Goal: Task Accomplishment & Management: Manage account settings

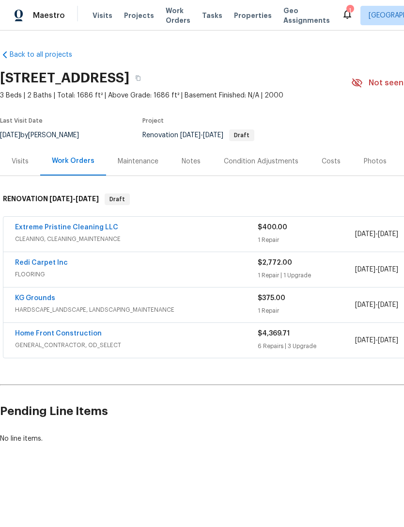
click at [346, 10] on div "1" at bounding box center [349, 11] width 7 height 10
click at [346, 11] on div "1" at bounding box center [349, 11] width 7 height 10
click at [346, 10] on div "1" at bounding box center [349, 11] width 7 height 10
click at [342, 8] on icon at bounding box center [348, 14] width 12 height 12
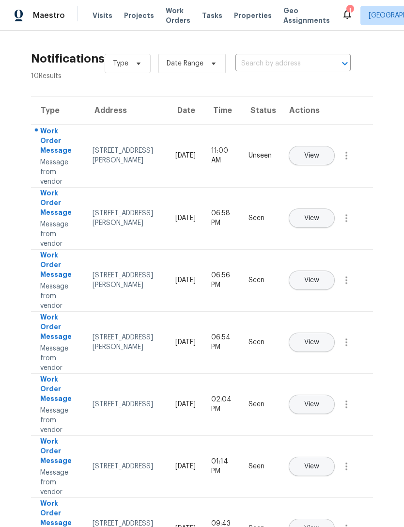
click at [235, 17] on span "Properties" at bounding box center [253, 16] width 38 height 10
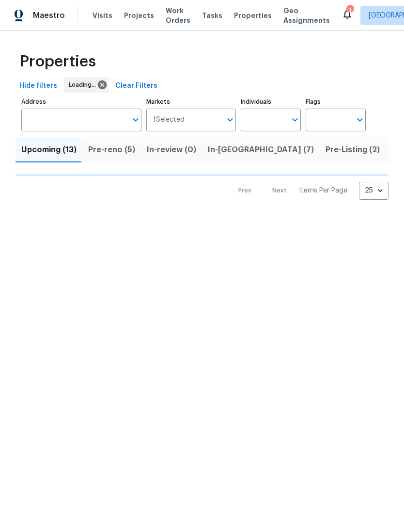
click at [255, 121] on input "Individuals" at bounding box center [264, 120] width 46 height 23
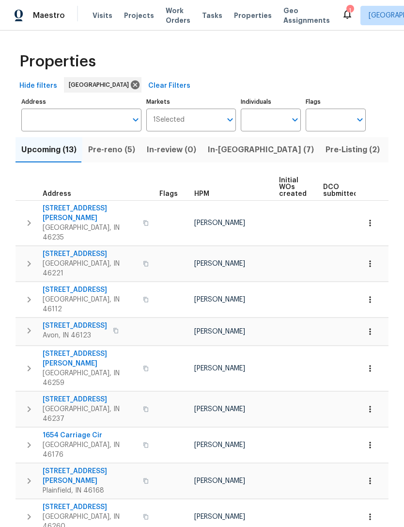
click at [262, 121] on input "Individuals" at bounding box center [264, 120] width 46 height 23
type input "[PERSON_NAME]"
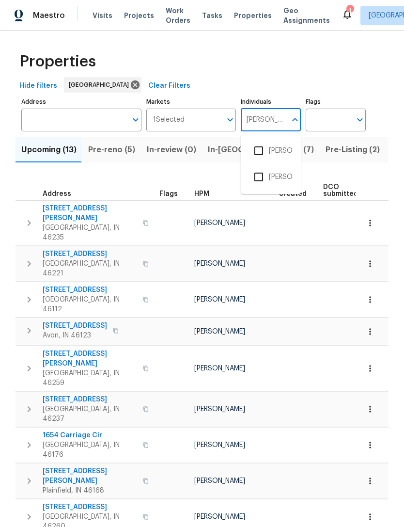
click at [262, 159] on input "checkbox" at bounding box center [259, 151] width 20 height 20
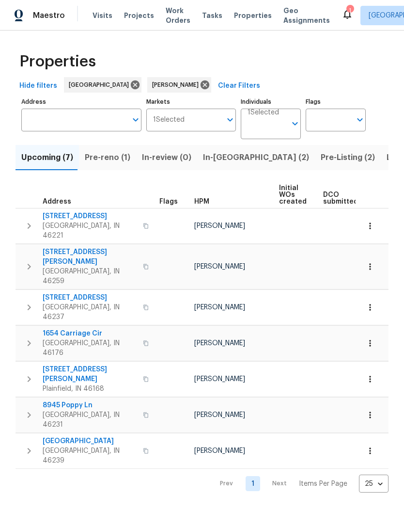
click at [99, 157] on span "Pre-reno (1)" at bounding box center [108, 158] width 46 height 14
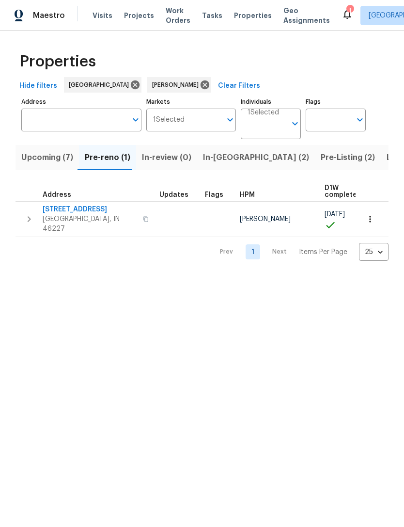
click at [216, 161] on span "In-[GEOGRAPHIC_DATA] (2)" at bounding box center [256, 158] width 106 height 14
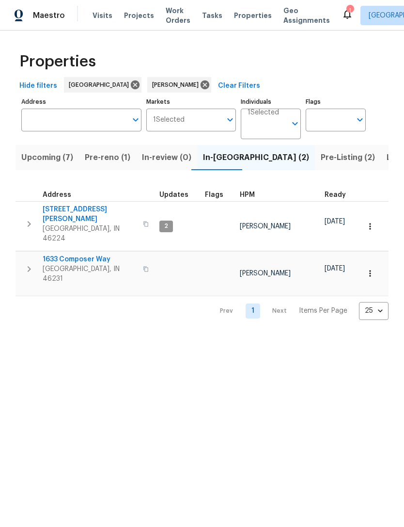
click at [97, 157] on span "Pre-reno (1)" at bounding box center [108, 158] width 46 height 14
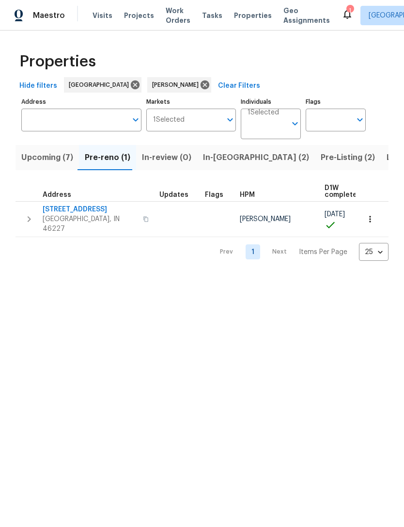
click at [41, 161] on span "Upcoming (7)" at bounding box center [47, 158] width 52 height 14
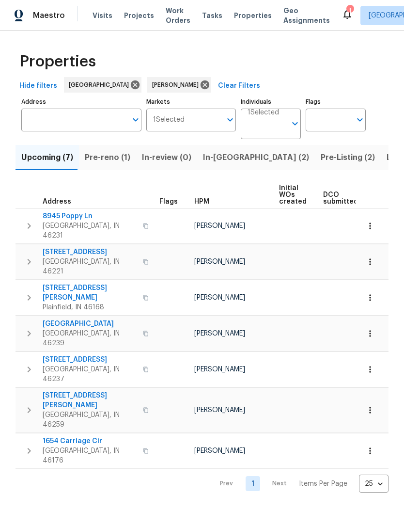
click at [295, 123] on icon "Open" at bounding box center [295, 124] width 12 height 12
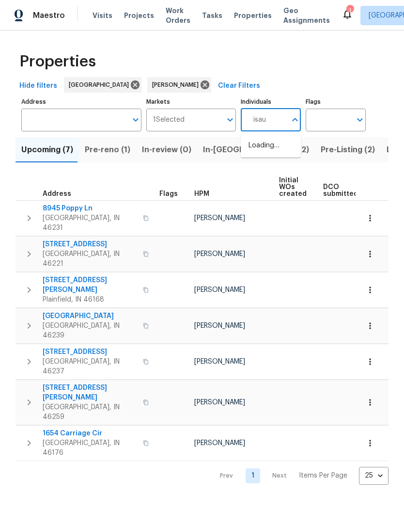
type input "[PERSON_NAME]"
click at [282, 150] on li "[PERSON_NAME]" at bounding box center [271, 151] width 45 height 20
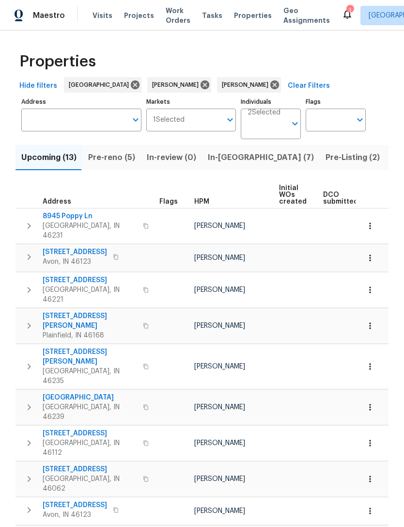
click at [103, 161] on span "Pre-reno (5)" at bounding box center [111, 158] width 47 height 14
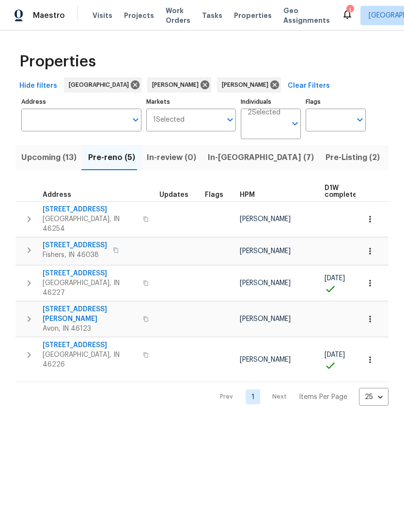
click at [67, 350] on span "[GEOGRAPHIC_DATA], IN 46226" at bounding box center [90, 359] width 94 height 19
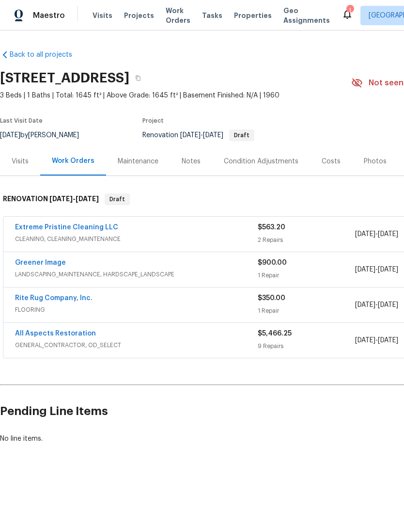
click at [16, 57] on link "Back to all projects" at bounding box center [46, 55] width 93 height 10
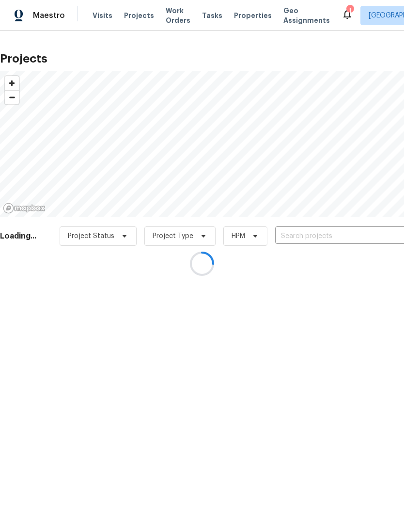
click at [236, 17] on div at bounding box center [202, 263] width 404 height 527
click at [235, 21] on div at bounding box center [202, 263] width 404 height 527
click at [230, 17] on div at bounding box center [202, 263] width 404 height 527
click at [234, 16] on div at bounding box center [202, 263] width 404 height 527
click at [97, 18] on div at bounding box center [202, 263] width 404 height 527
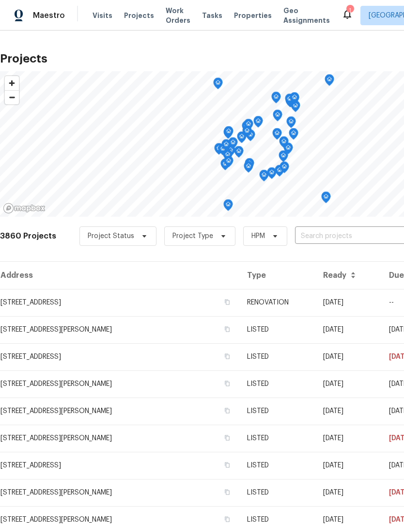
click at [238, 16] on span "Properties" at bounding box center [253, 16] width 38 height 10
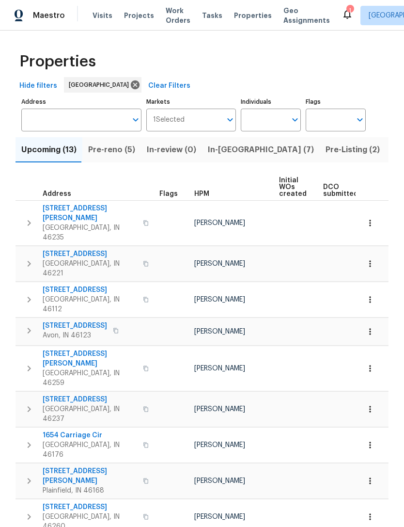
click at [43, 117] on input "Address" at bounding box center [74, 120] width 106 height 23
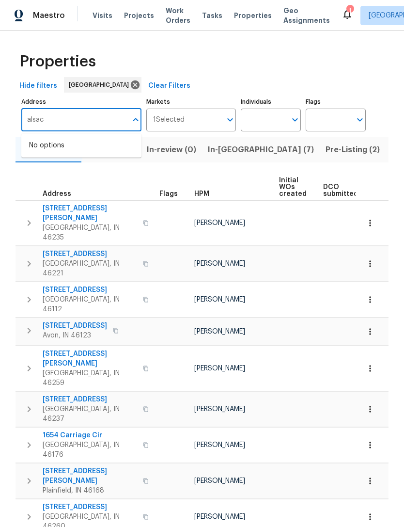
type input "alsace"
click at [51, 170] on li "3630 Alsace Dr Indianapolis IN 46226" at bounding box center [81, 162] width 120 height 16
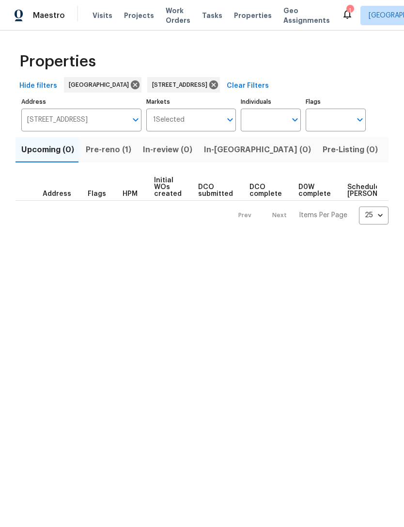
click at [102, 151] on span "Pre-reno (1)" at bounding box center [109, 150] width 46 height 14
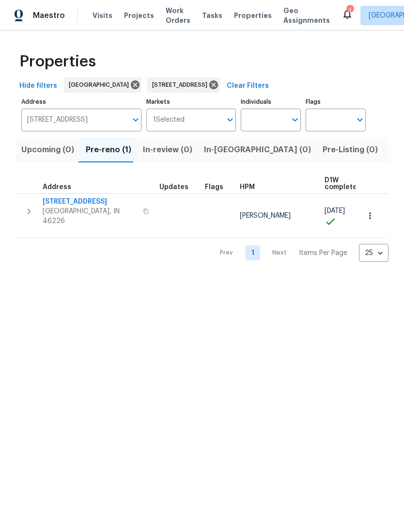
click at [268, 212] on span "[PERSON_NAME]" at bounding box center [265, 215] width 51 height 7
click at [373, 213] on icon "button" at bounding box center [370, 216] width 10 height 10
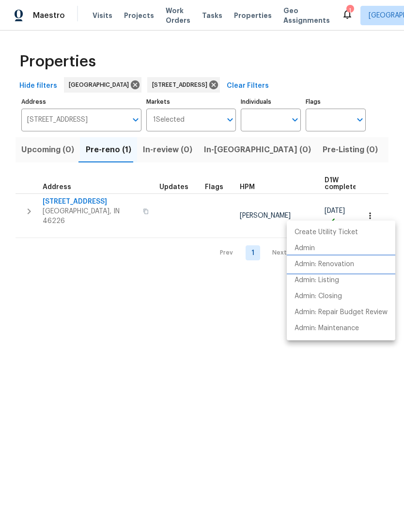
click at [350, 265] on p "Admin: Renovation" at bounding box center [325, 264] width 60 height 10
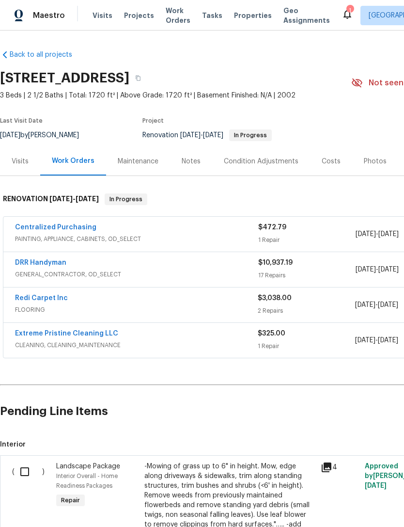
click at [42, 316] on div "Redi Carpet Inc FLOORING" at bounding box center [136, 304] width 243 height 23
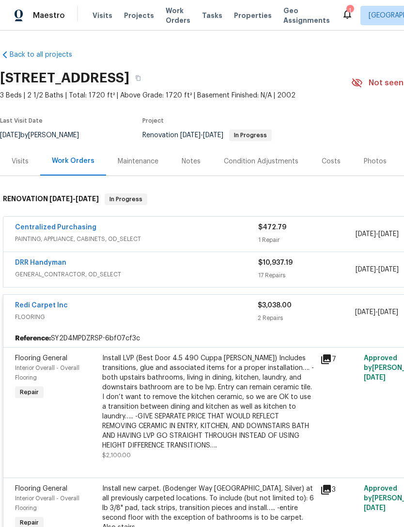
click at [32, 307] on link "Redi Carpet Inc" at bounding box center [41, 305] width 53 height 7
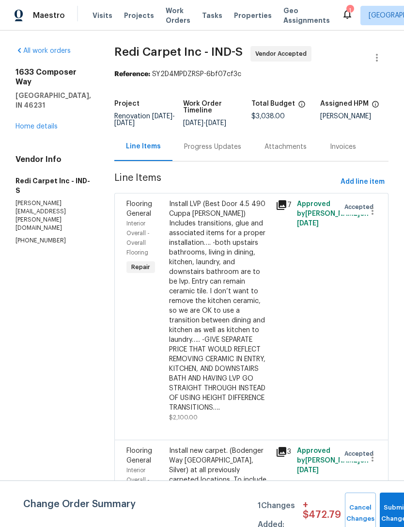
click at [226, 146] on div "Progress Updates" at bounding box center [212, 147] width 57 height 10
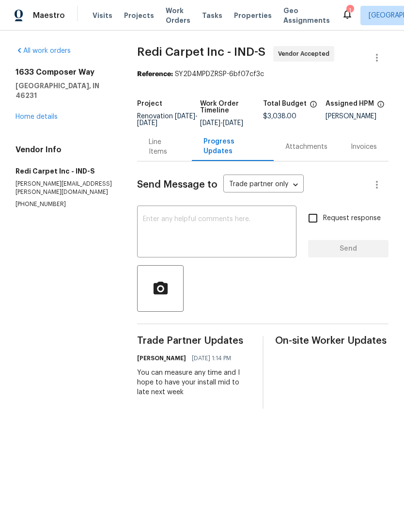
click at [161, 160] on div "Line Items" at bounding box center [164, 146] width 55 height 29
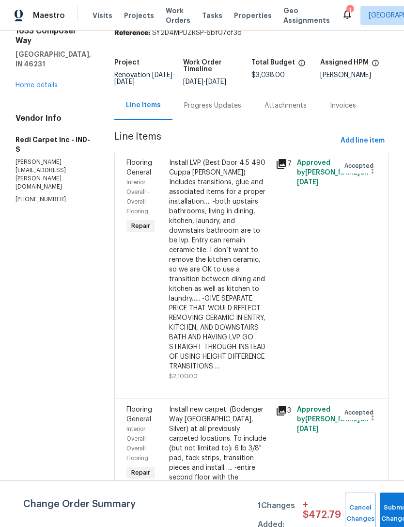
scroll to position [41, 0]
click at [392, 510] on button "Submit Changes" at bounding box center [395, 513] width 31 height 42
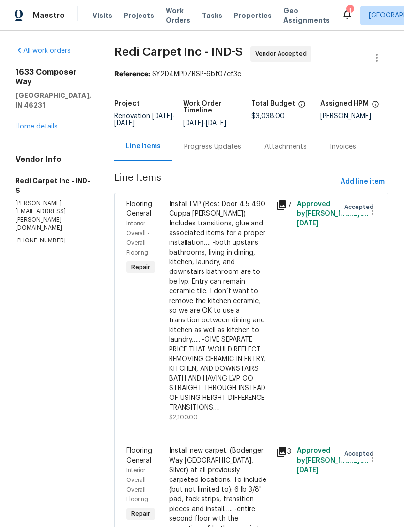
scroll to position [0, 0]
click at [30, 123] on link "Home details" at bounding box center [37, 126] width 42 height 7
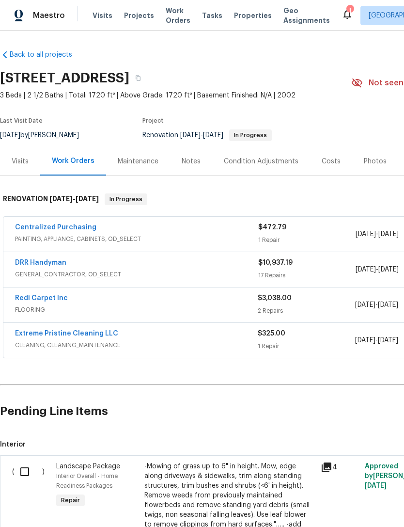
click at [27, 265] on link "DRR Handyman" at bounding box center [40, 262] width 51 height 7
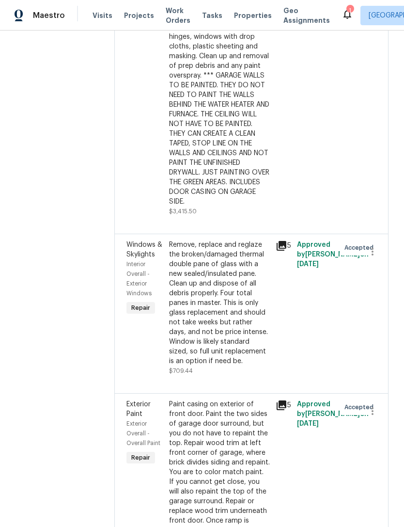
scroll to position [1168, 0]
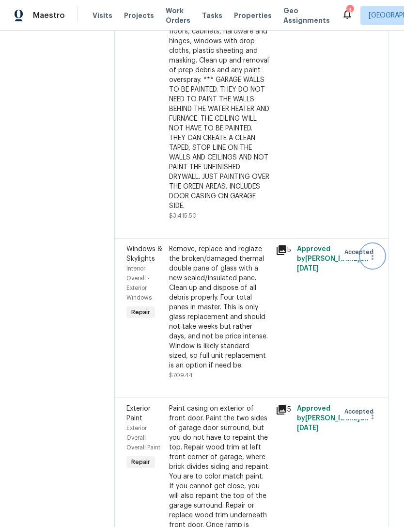
click at [373, 250] on icon "button" at bounding box center [373, 256] width 12 height 12
click at [375, 189] on li "Cancel" at bounding box center [377, 184] width 37 height 16
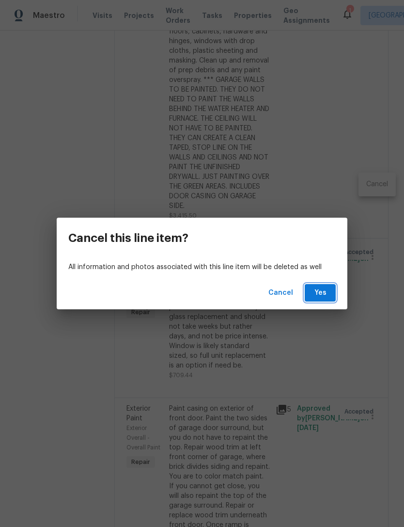
click at [325, 291] on span "Yes" at bounding box center [321, 293] width 16 height 12
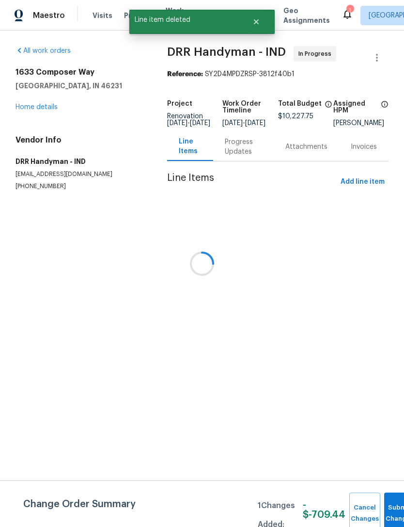
scroll to position [0, 0]
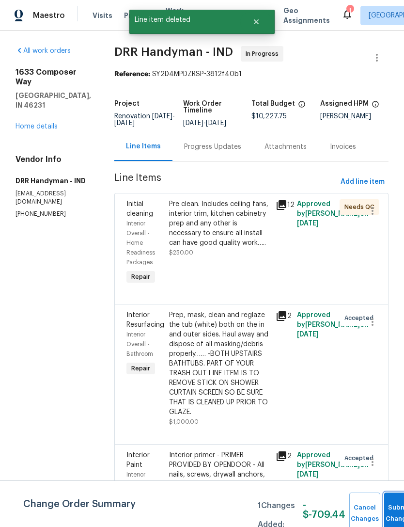
click at [384, 507] on button "Submit Changes" at bounding box center [399, 513] width 31 height 42
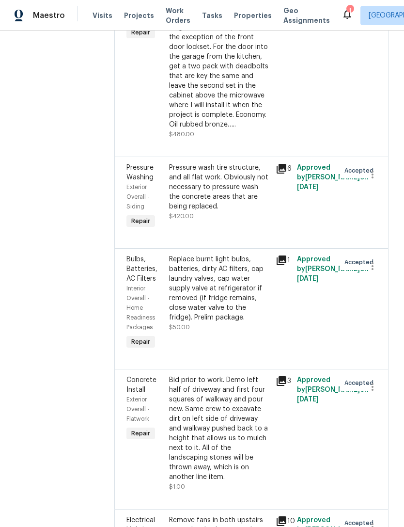
scroll to position [2271, 0]
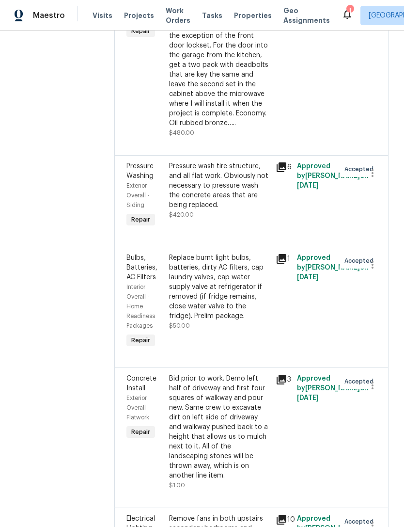
click at [236, 374] on div "Bid prior to work. Demo left half of driveway and first four squares of walkway…" at bounding box center [219, 427] width 101 height 107
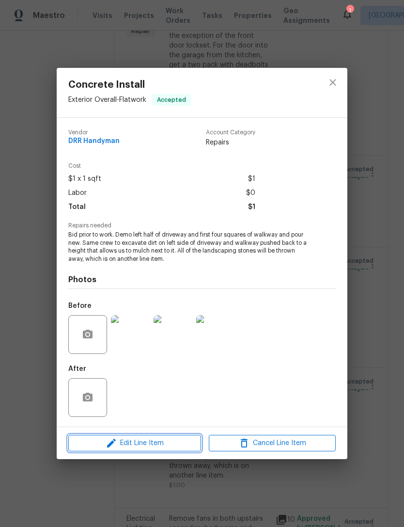
click at [113, 444] on icon "button" at bounding box center [111, 443] width 9 height 9
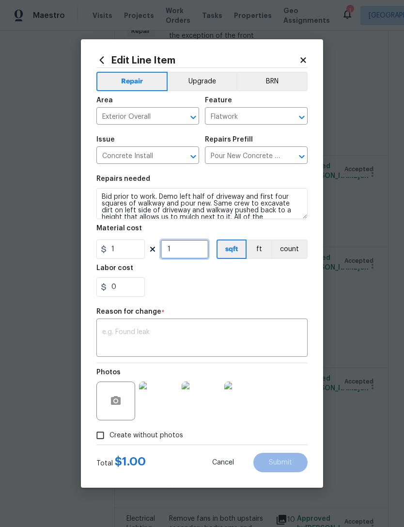
click at [181, 253] on input "1" at bounding box center [184, 248] width 48 height 19
type input "6000"
click at [281, 295] on div "0" at bounding box center [201, 286] width 211 height 19
click at [259, 330] on textarea at bounding box center [202, 339] width 200 height 20
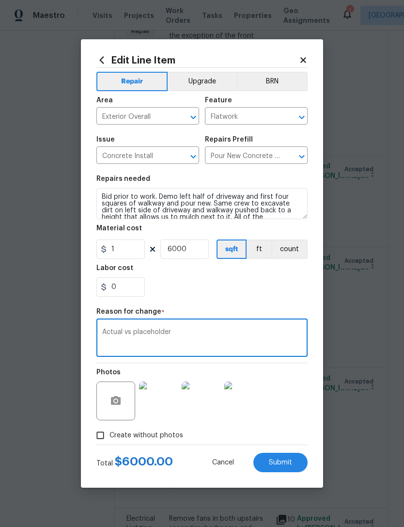
type textarea "Actual vs placeholder"
click at [294, 289] on div "0" at bounding box center [201, 286] width 211 height 19
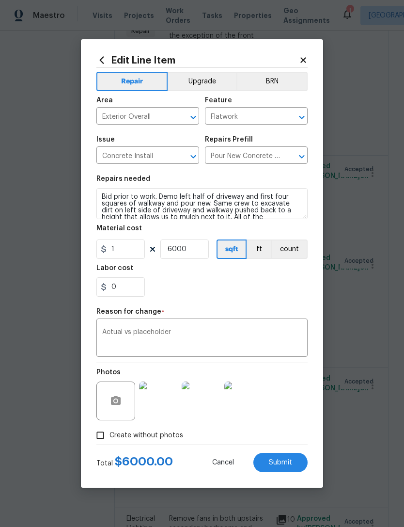
click at [294, 463] on button "Submit" at bounding box center [280, 462] width 54 height 19
type input "1"
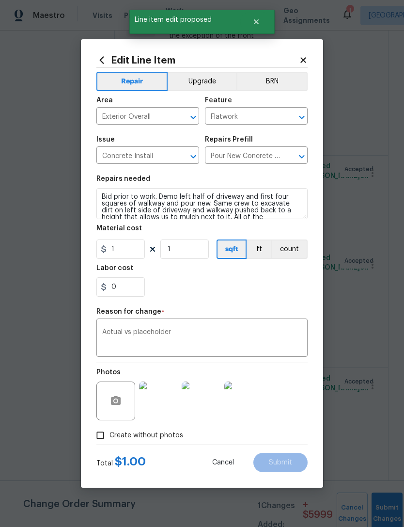
scroll to position [0, 0]
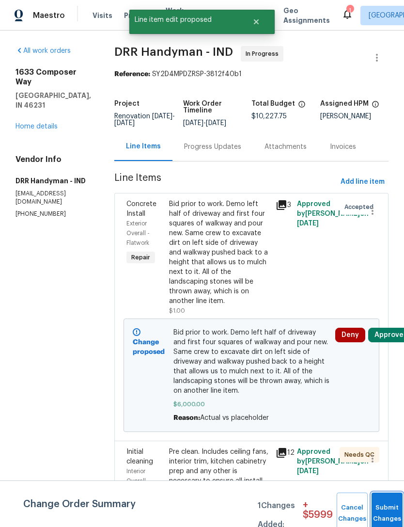
click at [377, 506] on button "Submit Changes" at bounding box center [387, 513] width 31 height 42
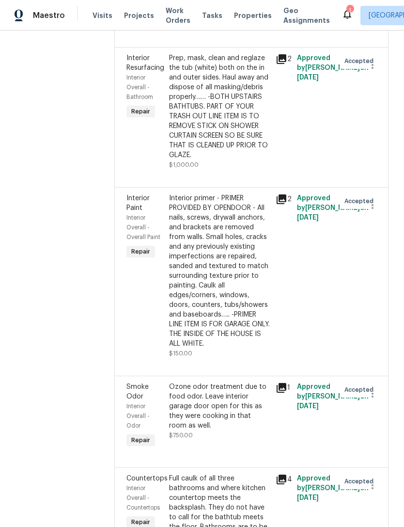
scroll to position [505, 0]
